Goal: Navigation & Orientation: Go to known website

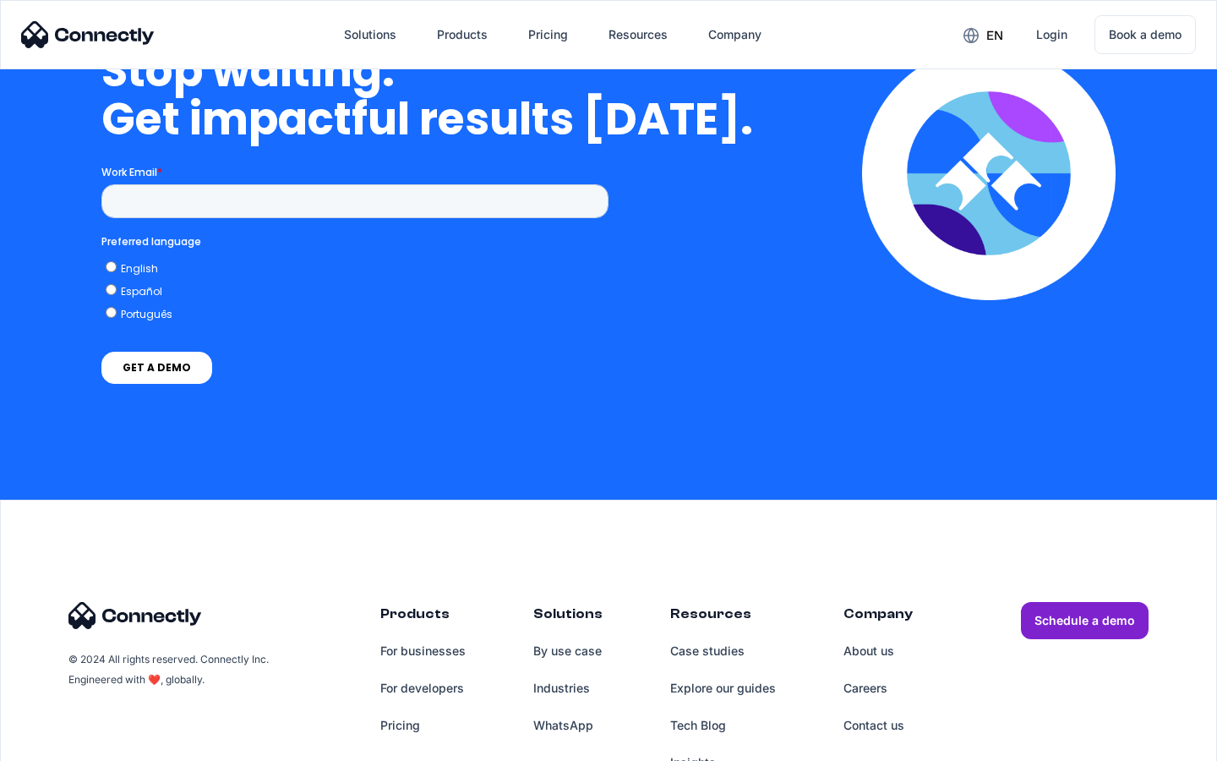
scroll to position [4915, 0]
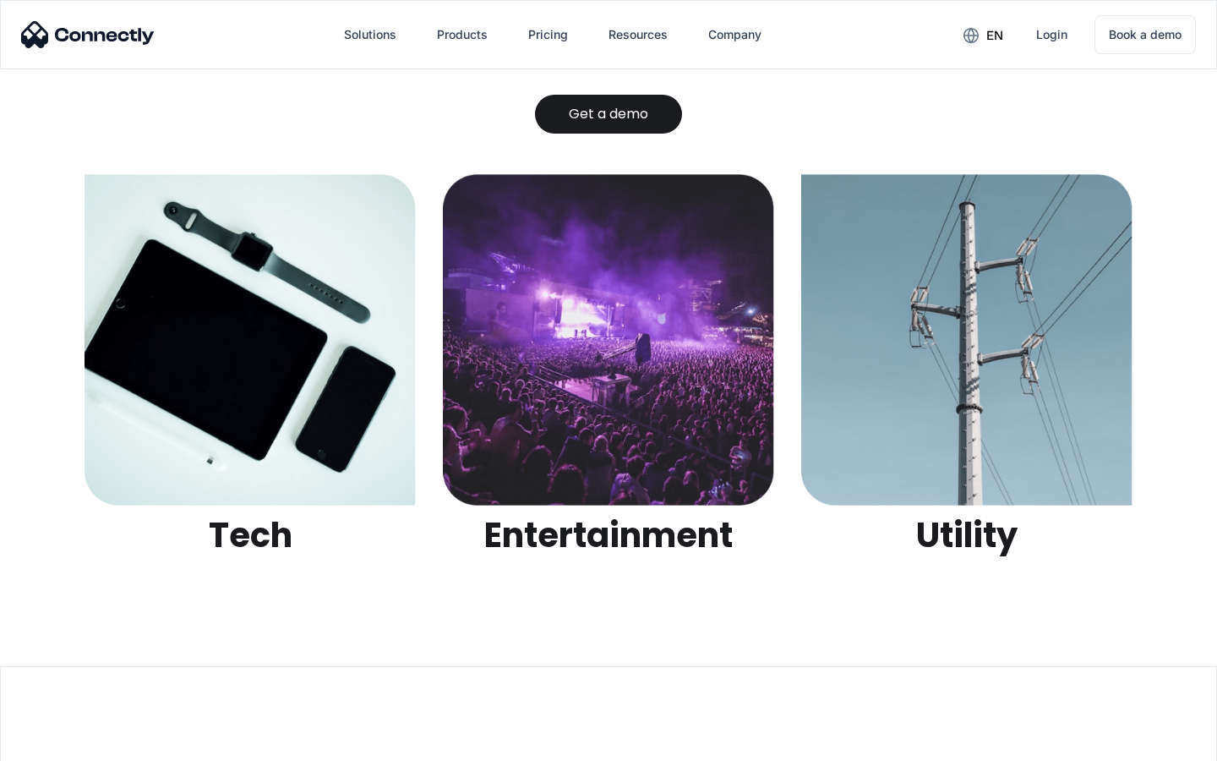
scroll to position [5334, 0]
